Goal: Information Seeking & Learning: Check status

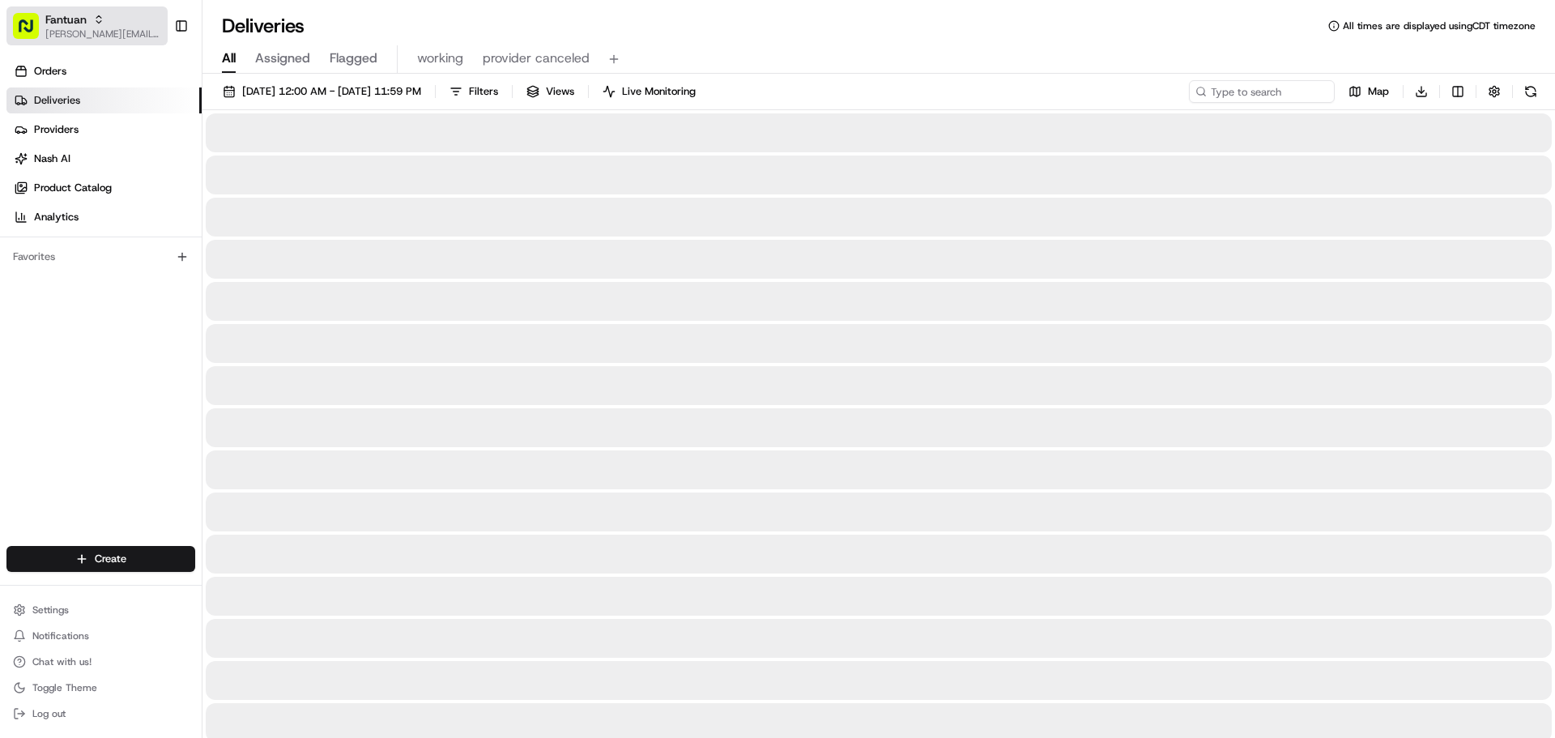
click at [60, 33] on span "[PERSON_NAME][EMAIL_ADDRESS][DOMAIN_NAME]" at bounding box center [103, 34] width 116 height 13
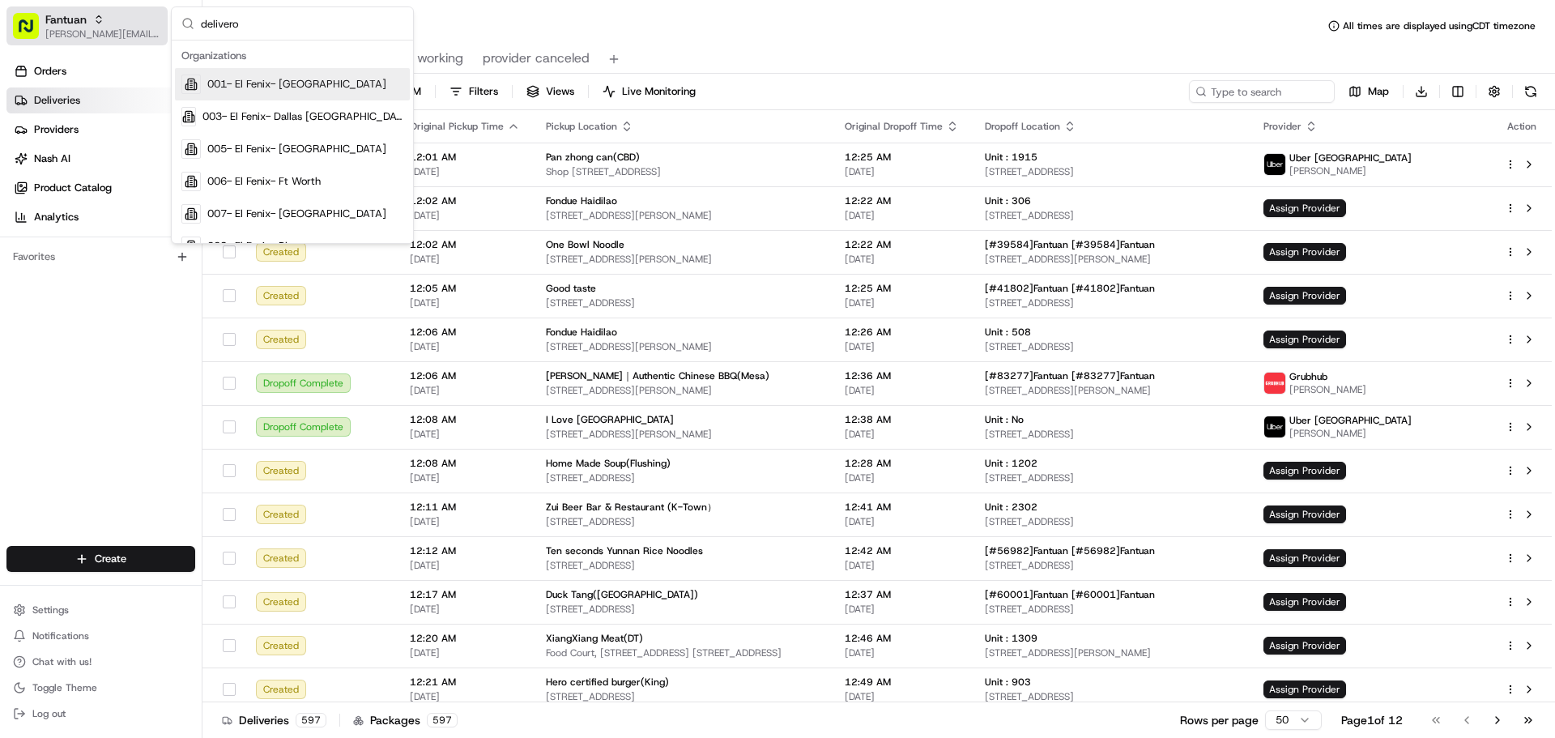
type input "deliverol"
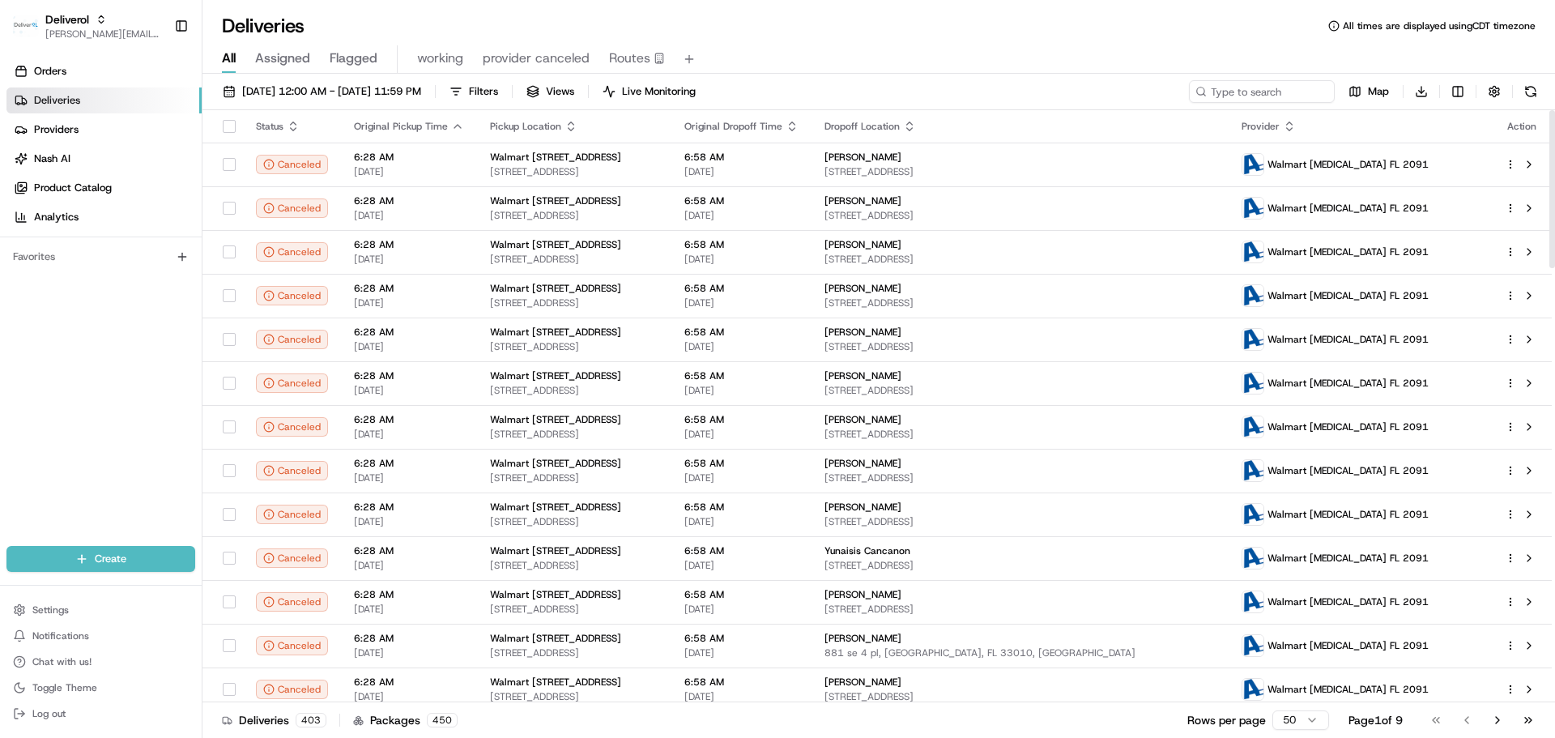
click at [535, 104] on div "[DATE] 12:00 AM - [DATE] 11:59 PM Filters Views Live Monitoring Map Download" at bounding box center [878, 95] width 1352 height 30
click at [498, 98] on span "Filters" at bounding box center [483, 91] width 29 height 15
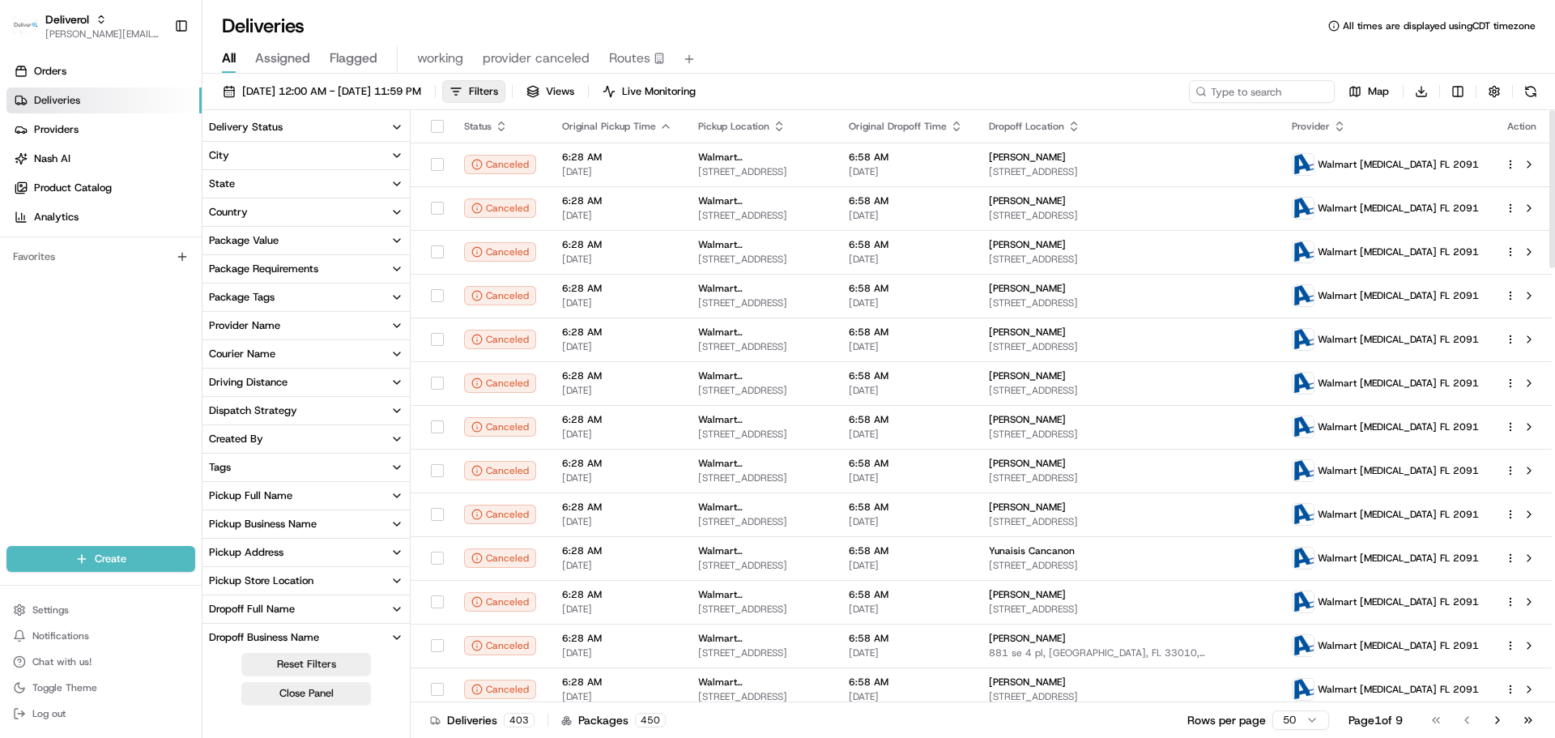
click at [313, 120] on button "Delivery Status" at bounding box center [305, 127] width 207 height 28
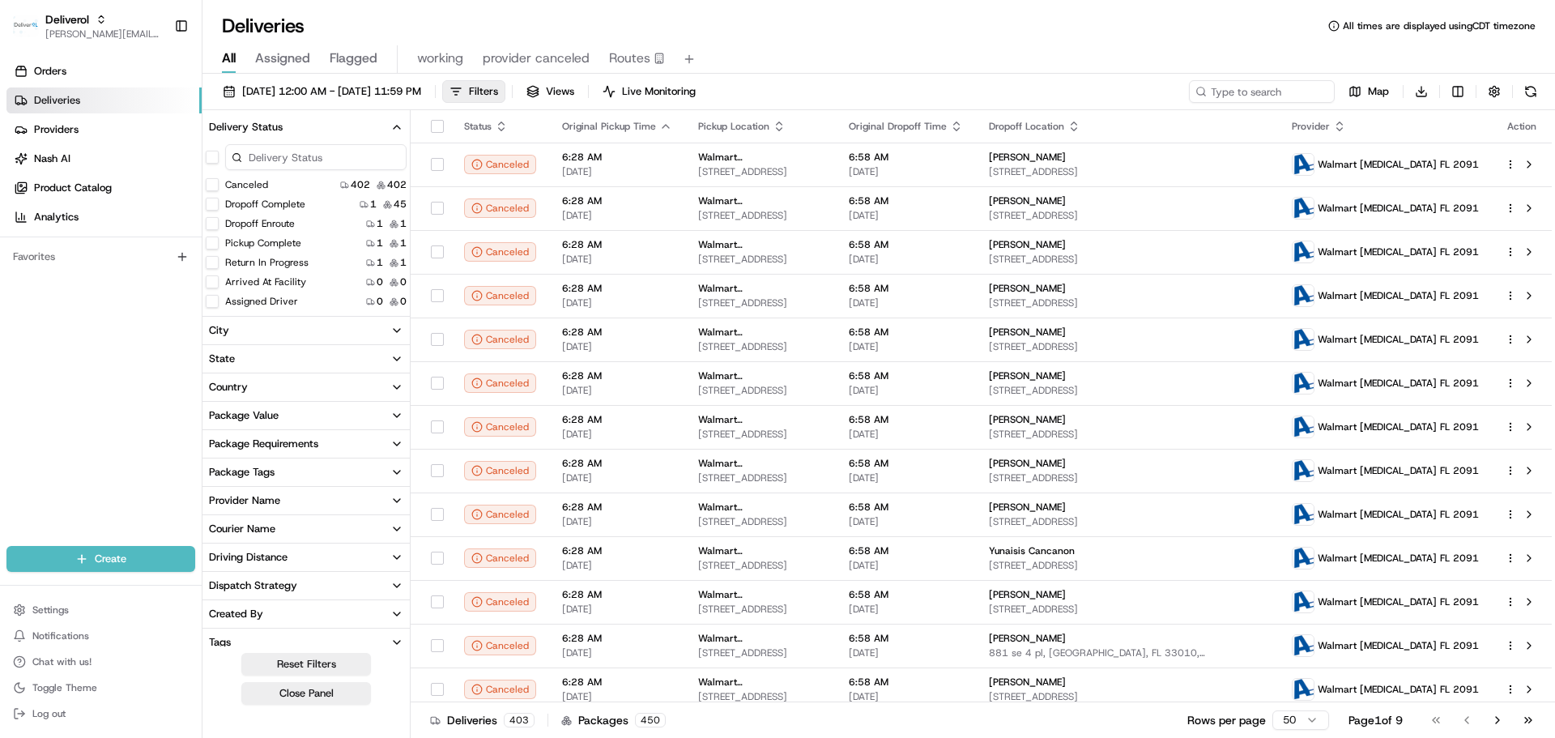
click at [214, 155] on button "button" at bounding box center [212, 157] width 13 height 13
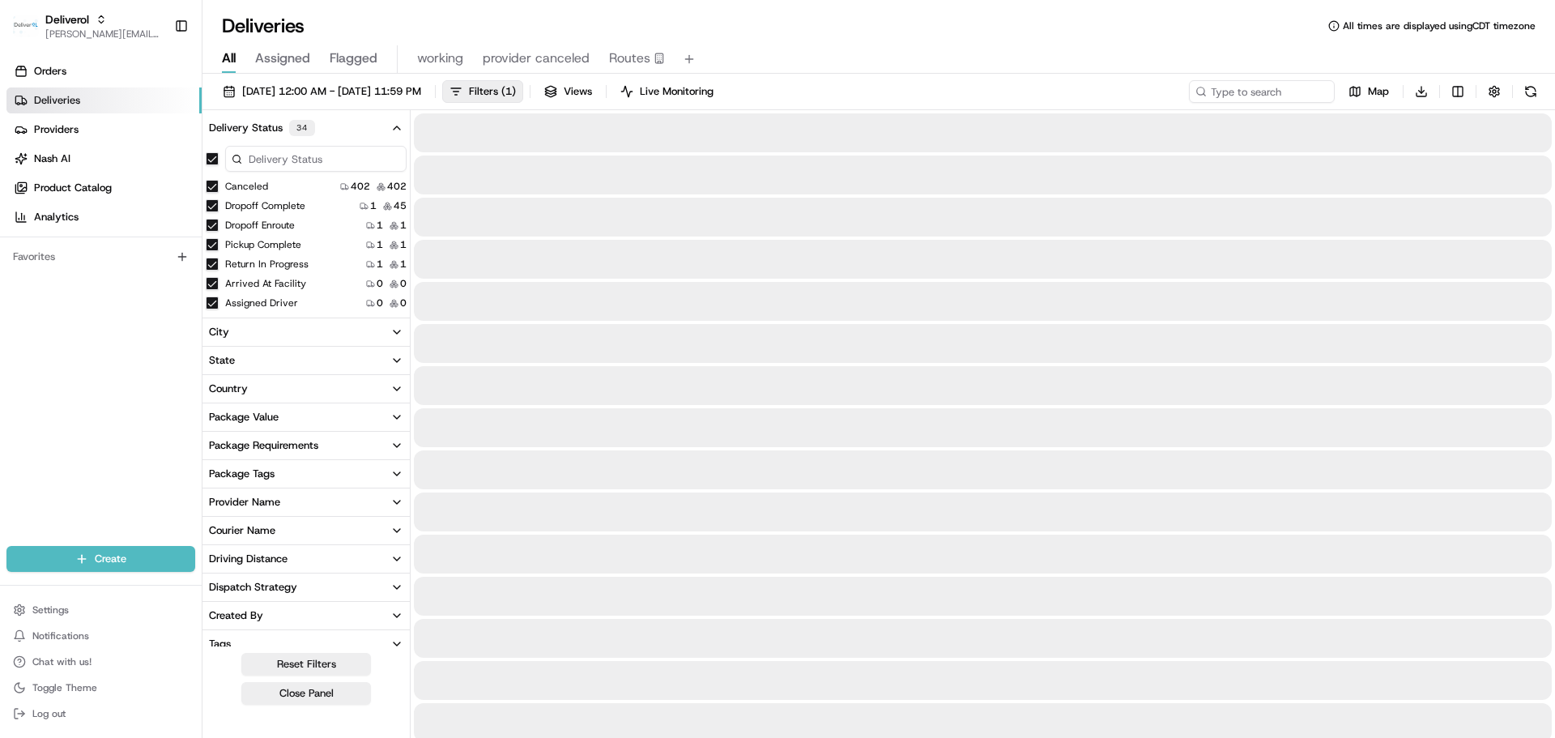
click at [210, 185] on button "Canceled" at bounding box center [212, 186] width 13 height 13
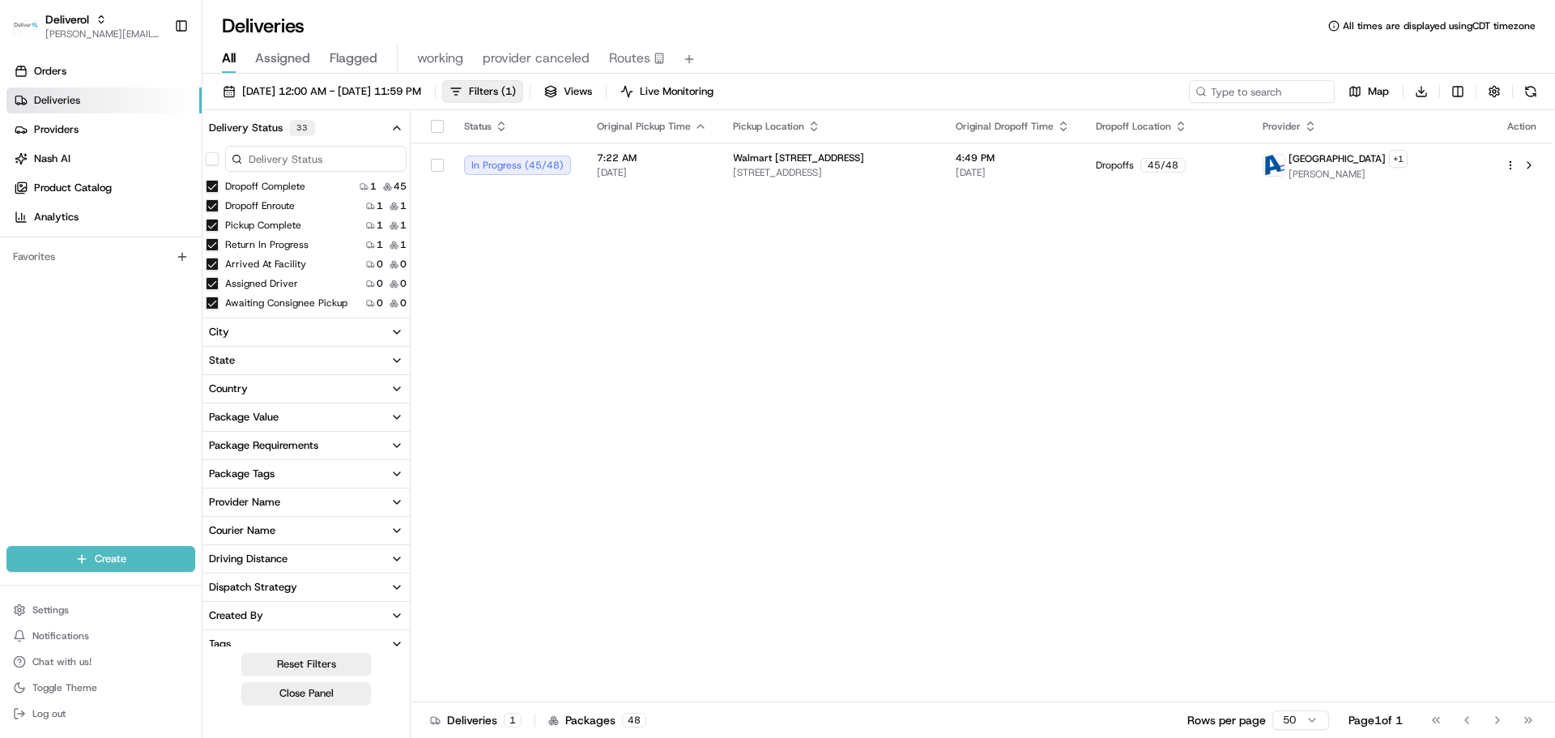
click at [918, 276] on div "Status Original Pickup Time Pickup Location Original Dropoff Time Dropoff Locat…" at bounding box center [981, 406] width 1141 height 592
click at [1511, 166] on html "Deliverol jeff@usenash.com Toggle Sidebar Orders Deliveries Providers Nash AI P…" at bounding box center [777, 369] width 1555 height 738
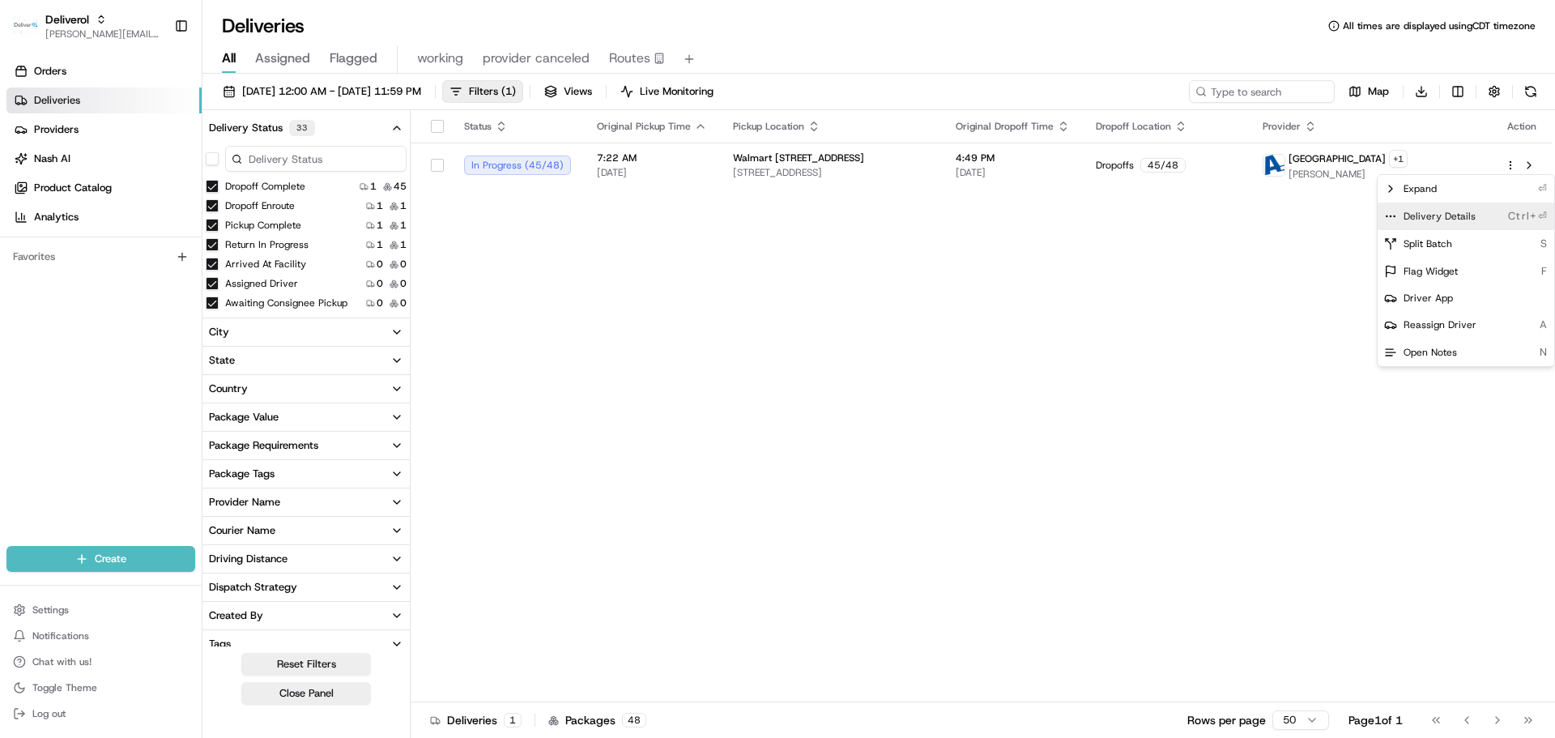
click at [1480, 212] on div "Delivery Details Ctrl+⏎" at bounding box center [1466, 216] width 177 height 28
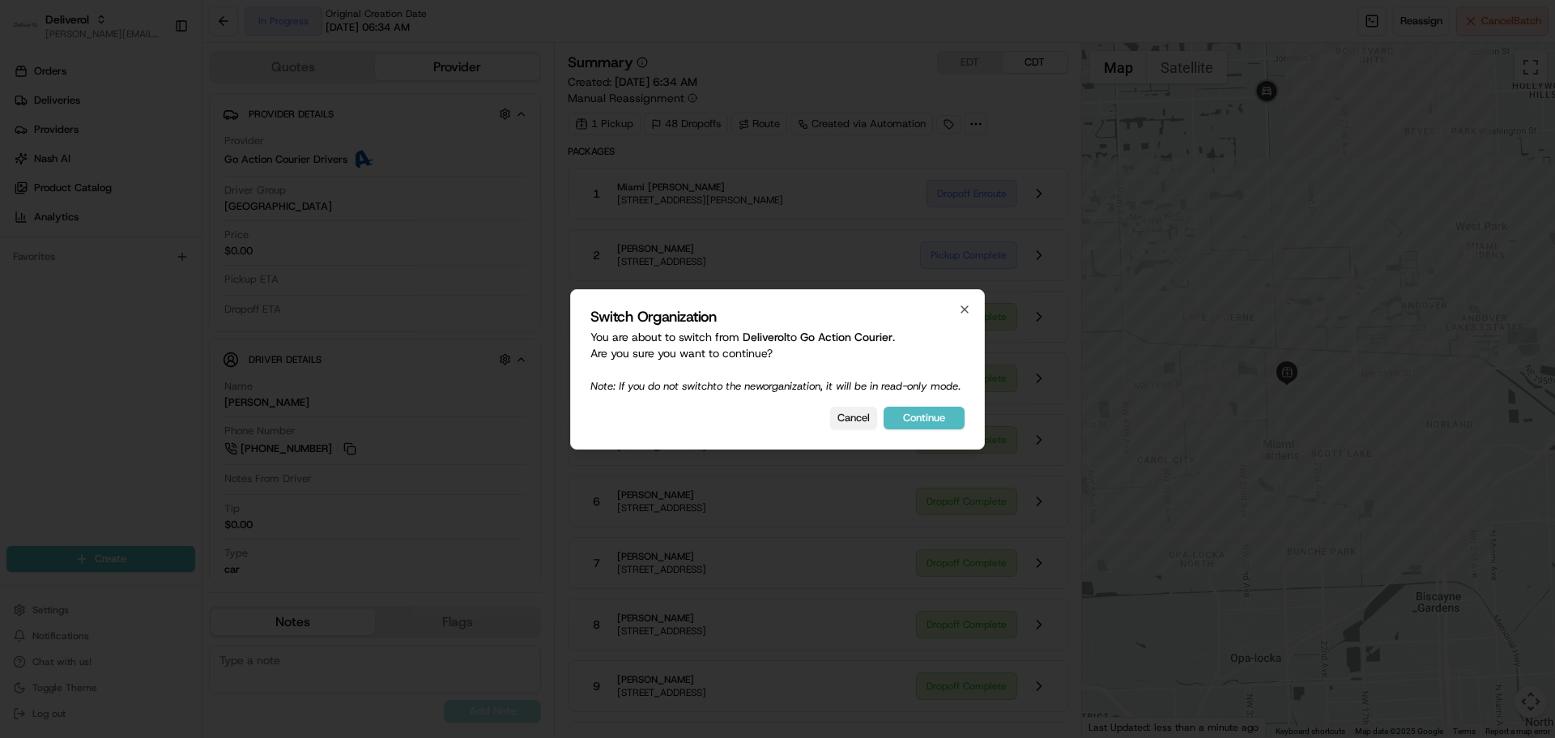
click at [862, 424] on button "Cancel" at bounding box center [853, 418] width 47 height 23
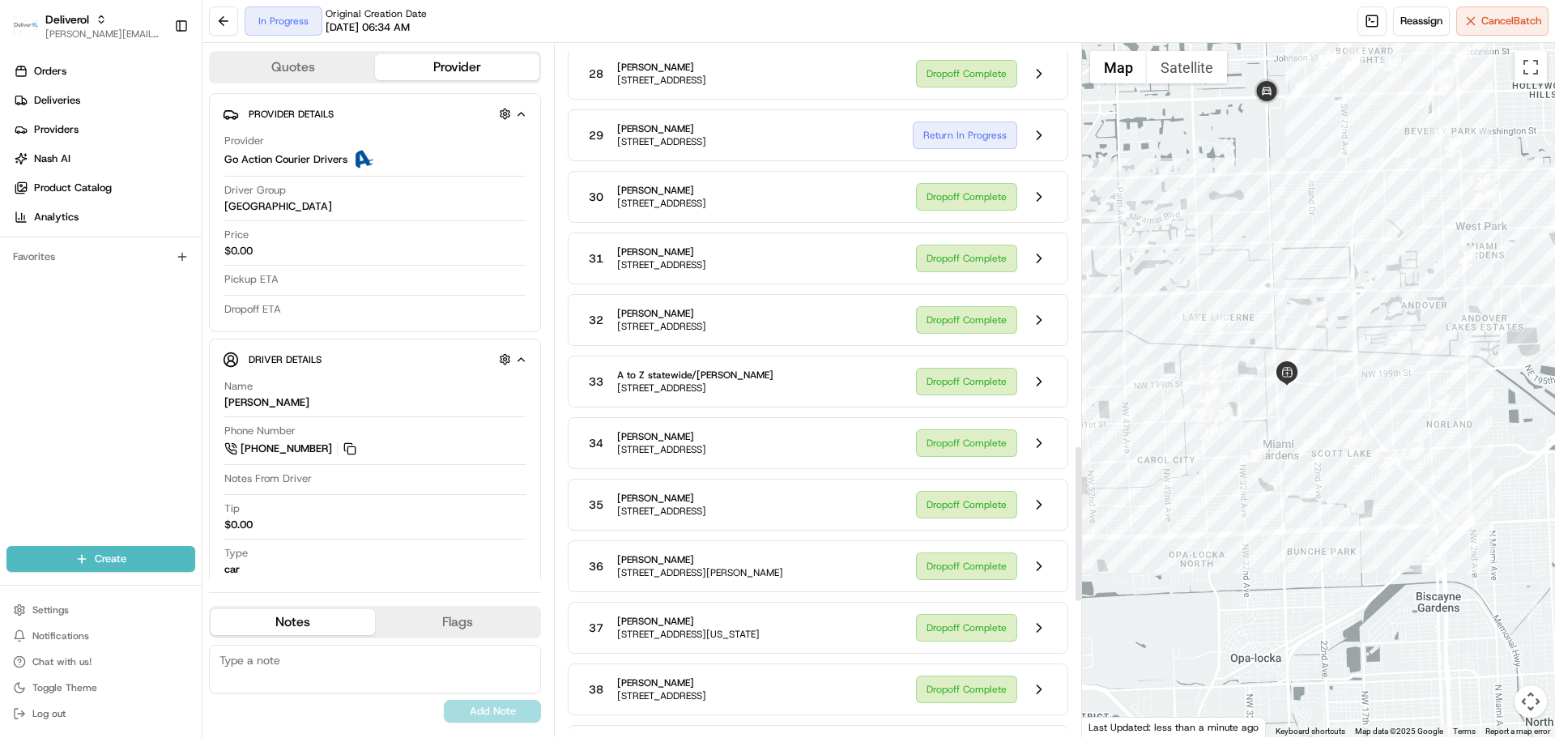
scroll to position [1539, 0]
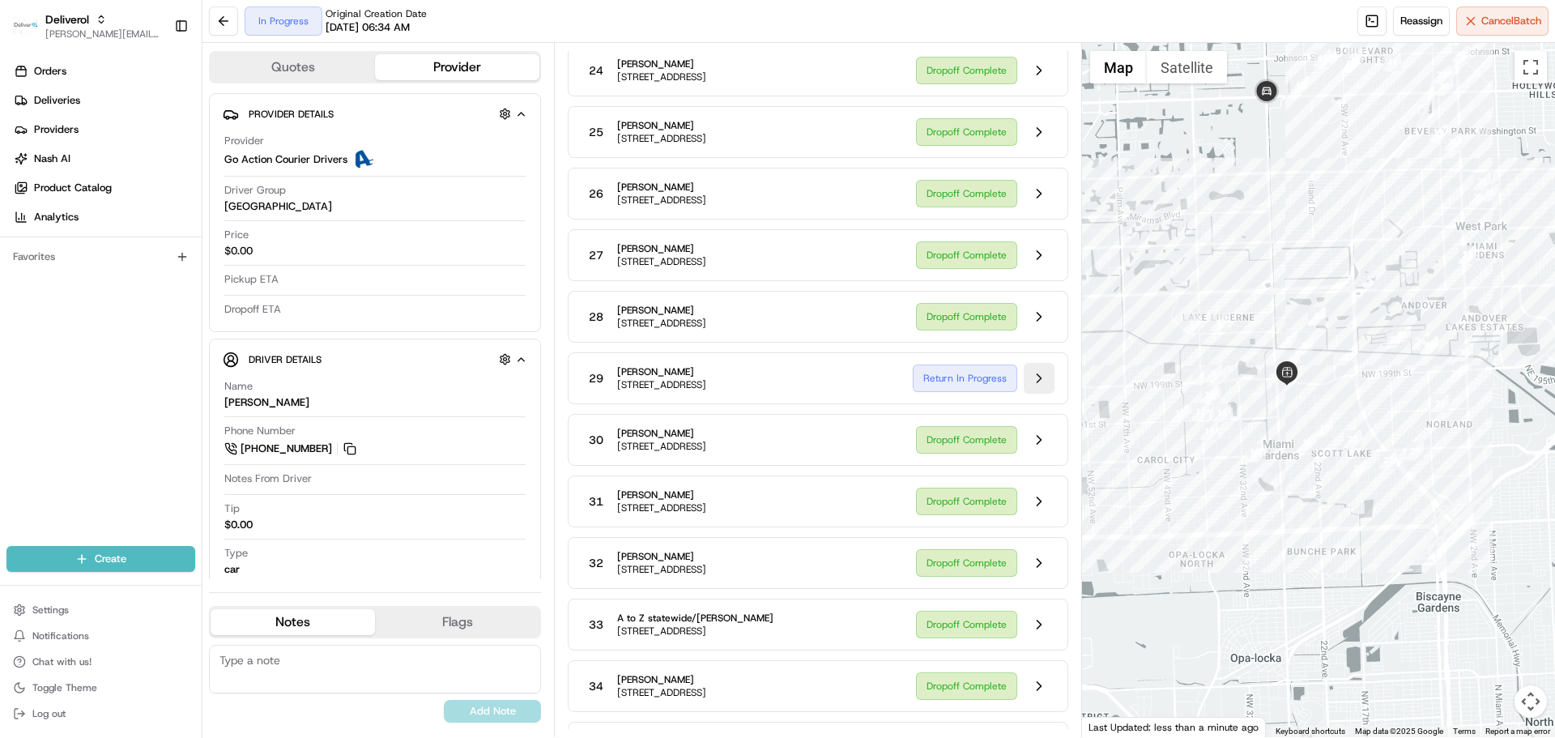
click at [1040, 381] on button at bounding box center [1039, 378] width 31 height 31
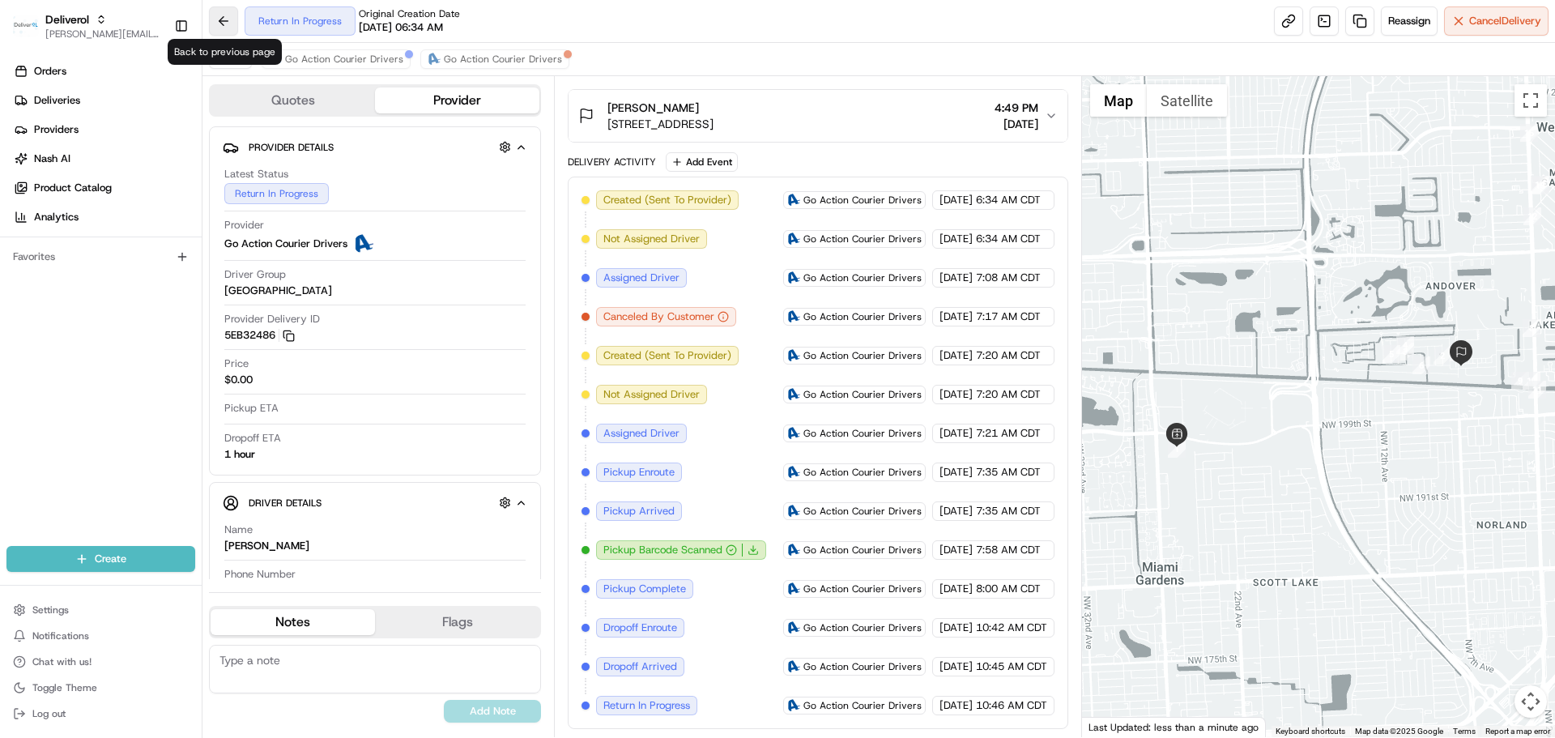
click at [229, 25] on button at bounding box center [223, 20] width 29 height 29
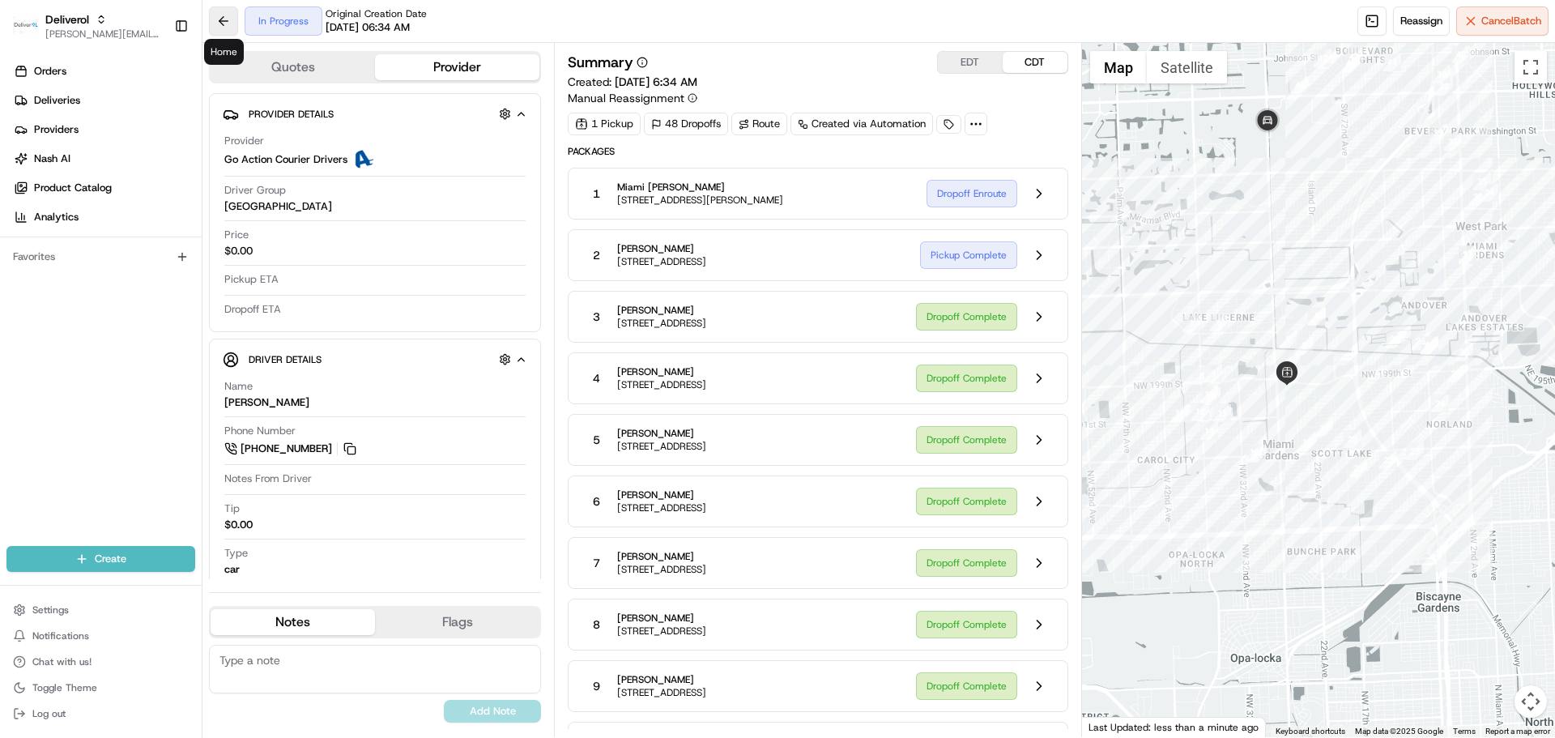
click at [227, 23] on button at bounding box center [223, 20] width 29 height 29
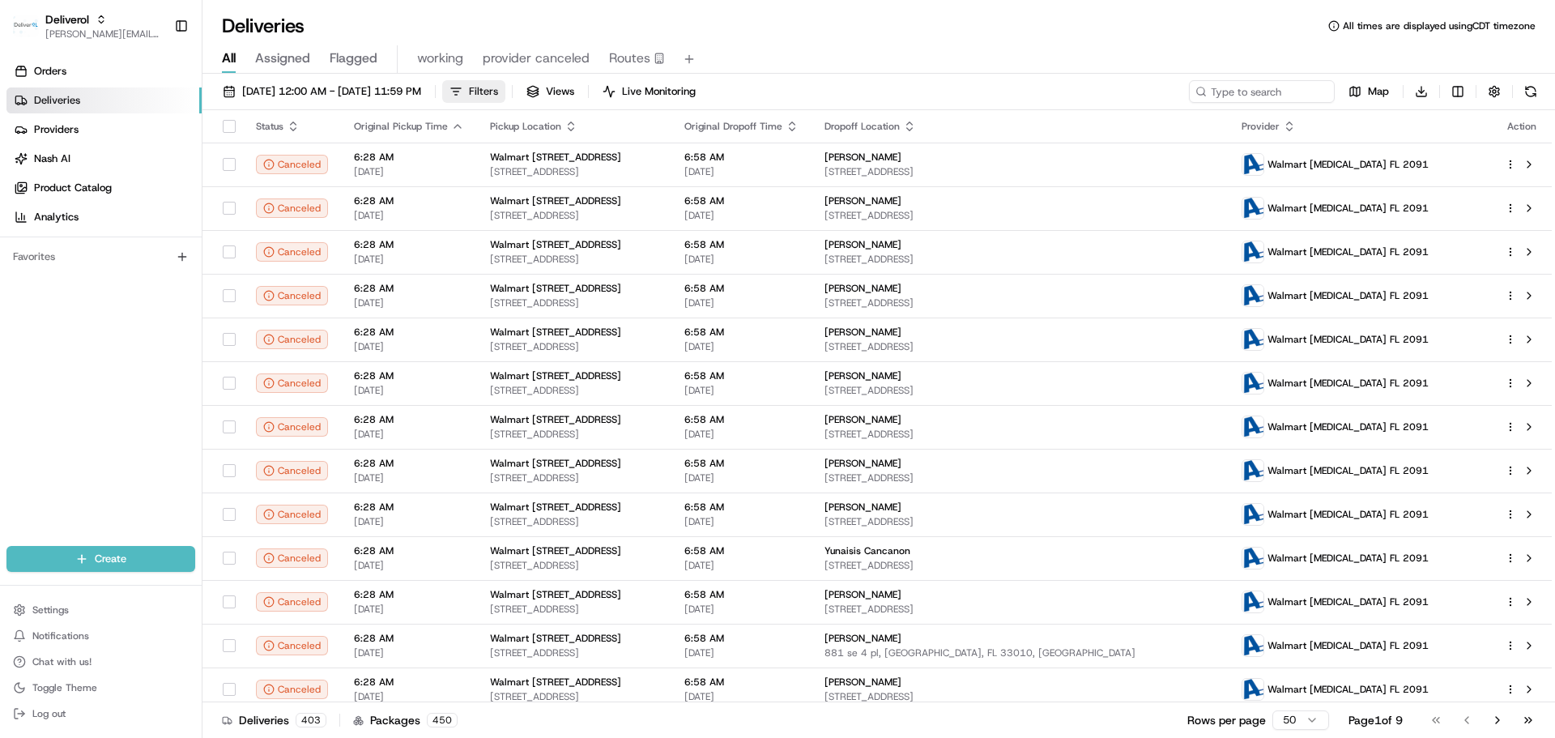
click at [498, 89] on span "Filters" at bounding box center [483, 91] width 29 height 15
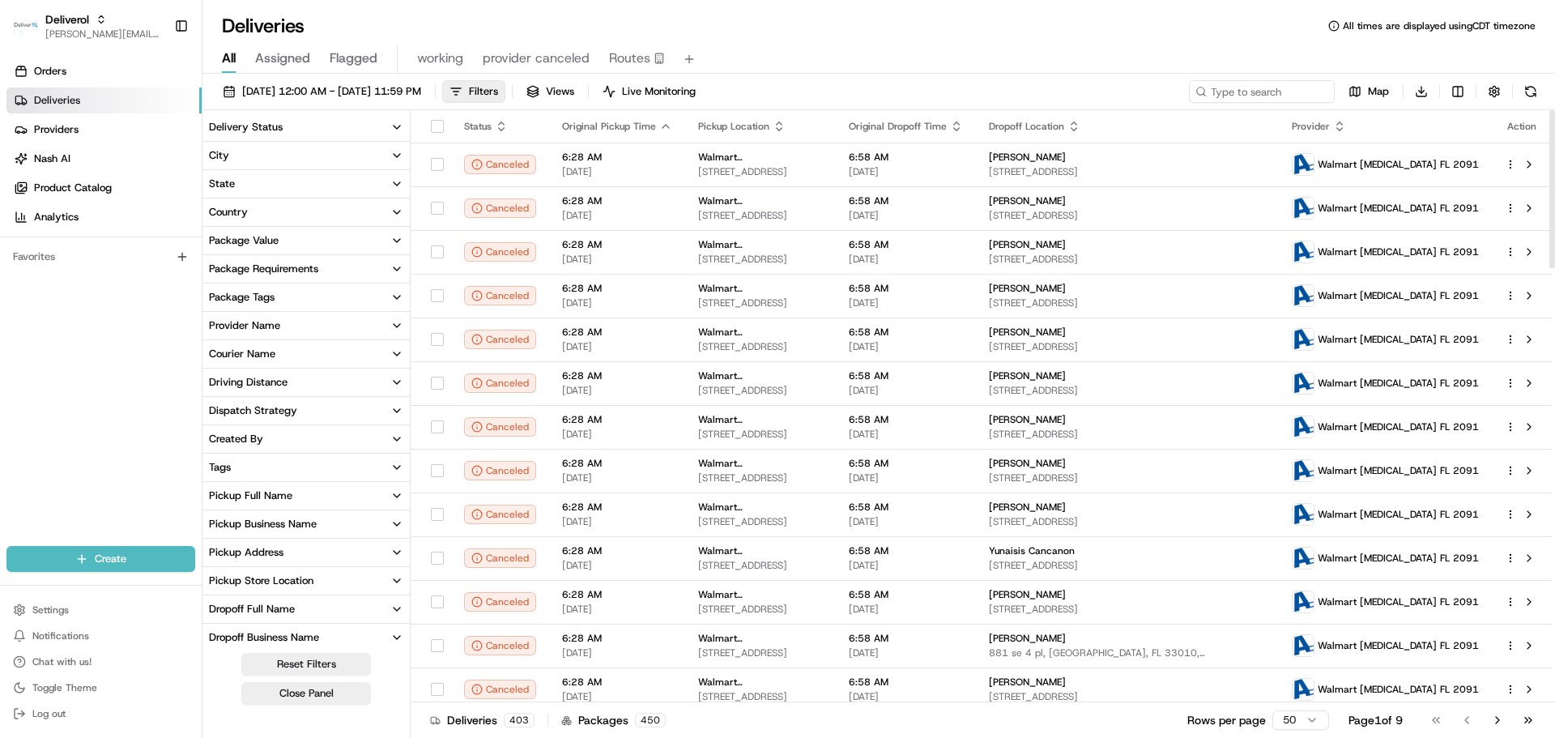
click at [224, 133] on div "Delivery Status" at bounding box center [246, 127] width 74 height 15
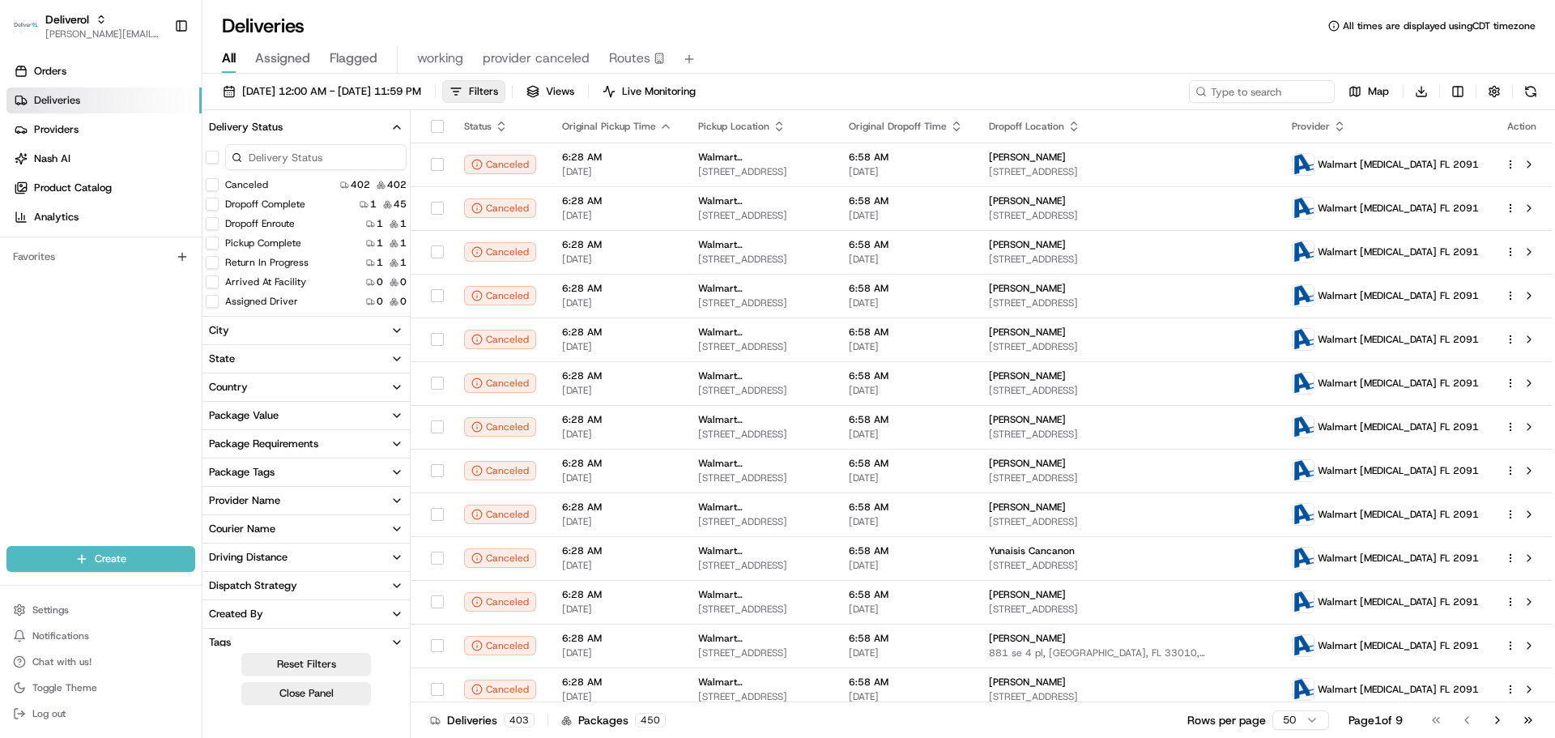
click at [213, 155] on button "button" at bounding box center [212, 157] width 13 height 13
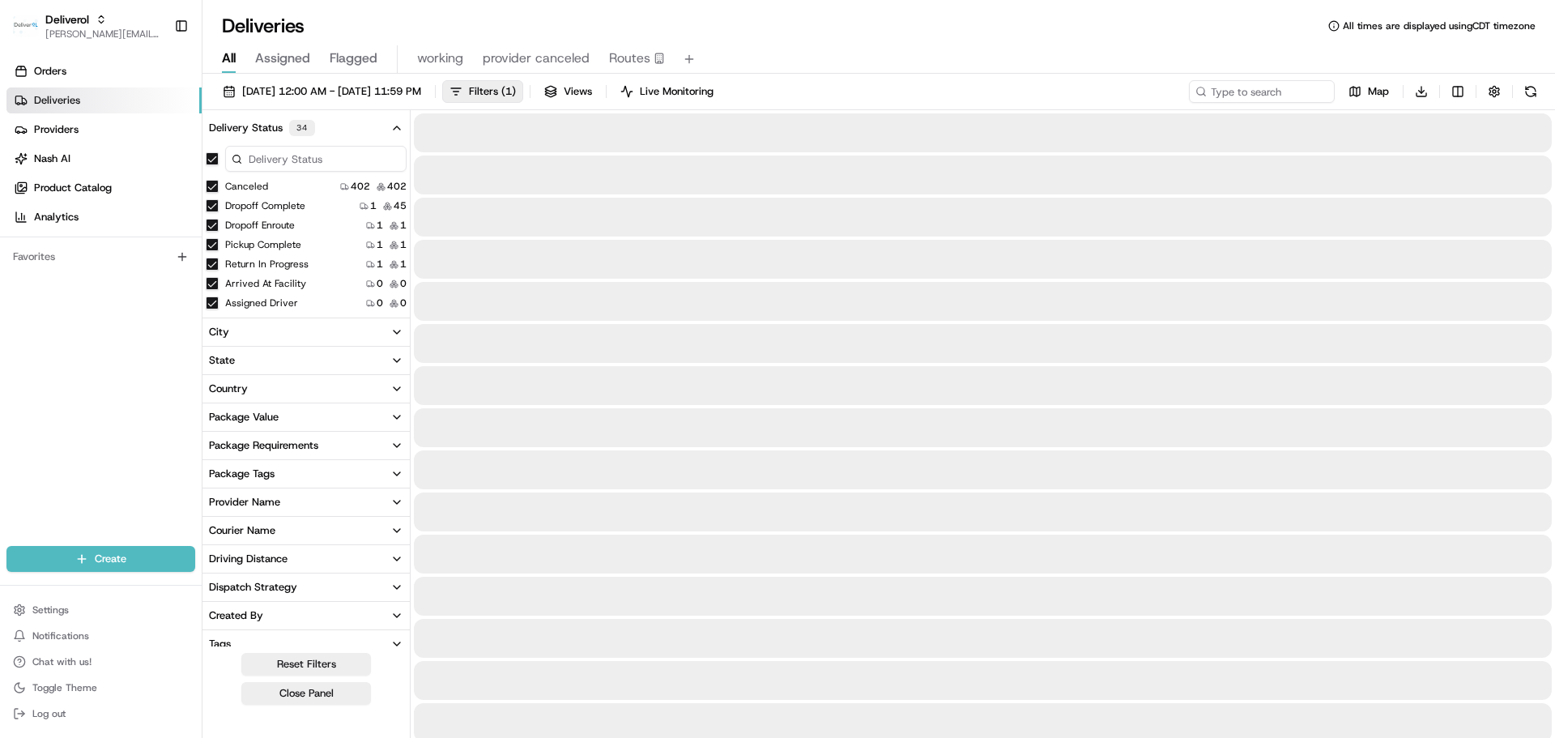
click at [211, 178] on div "Canceled 402 402" at bounding box center [305, 186] width 207 height 16
click at [207, 184] on button "Canceled" at bounding box center [212, 186] width 13 height 13
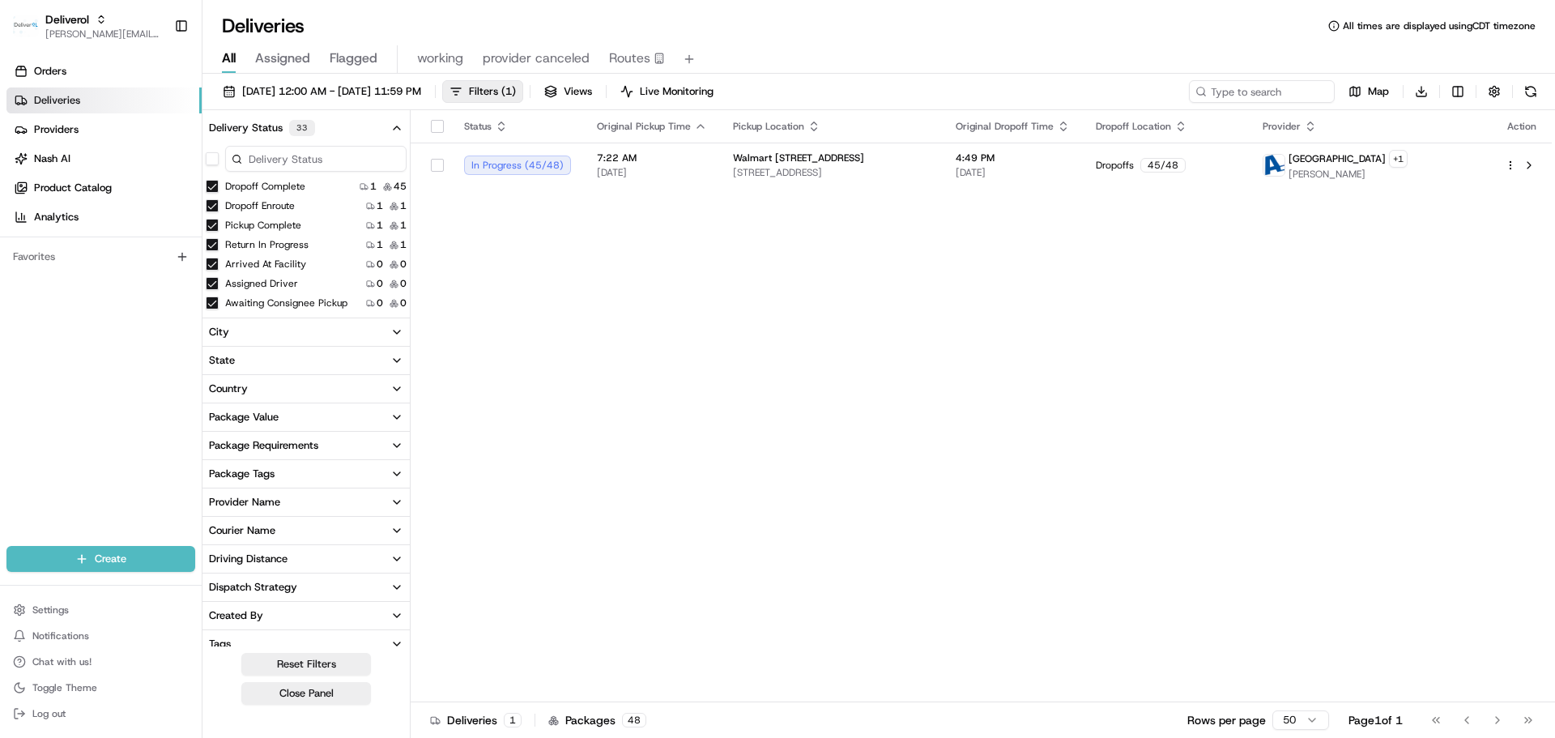
drag, startPoint x: 897, startPoint y: 267, endPoint x: 861, endPoint y: 221, distance: 58.8
click at [897, 267] on div "Status Original Pickup Time Pickup Location Original Dropoff Time Dropoff Locat…" at bounding box center [981, 406] width 1141 height 592
click at [859, 174] on span "[STREET_ADDRESS]" at bounding box center [831, 172] width 197 height 13
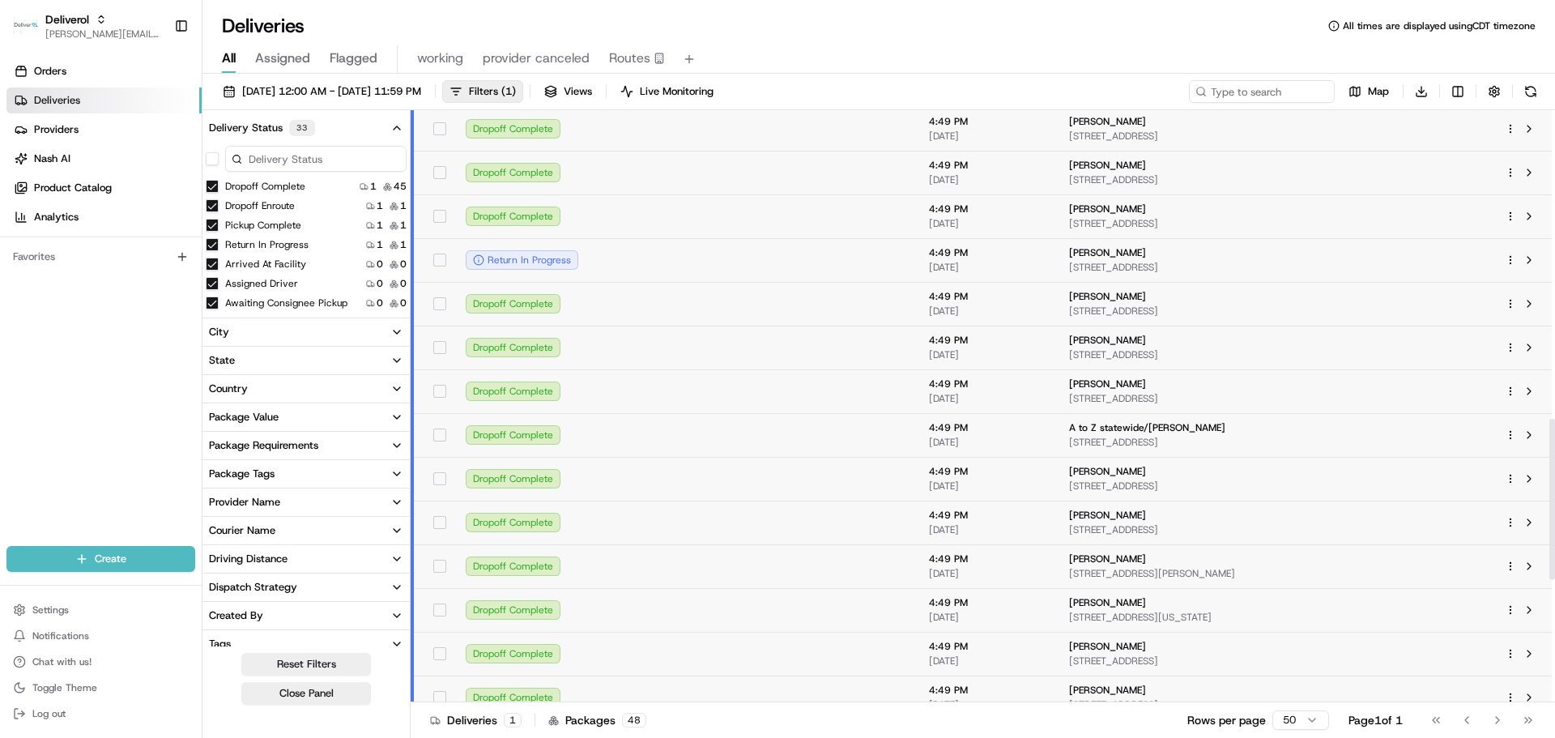
scroll to position [1134, 0]
